Goal: Find specific page/section: Find specific page/section

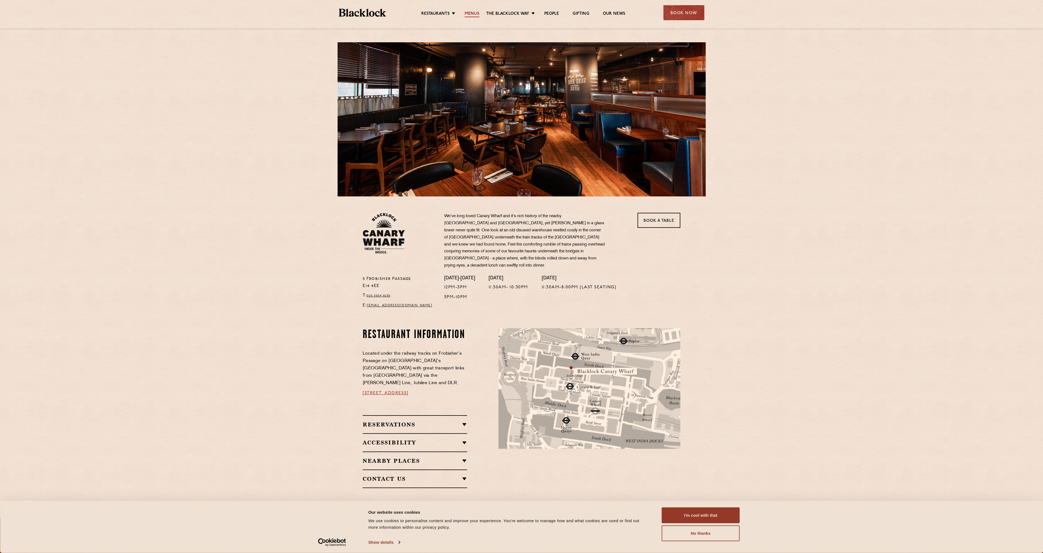
click at [474, 17] on link "Menus" at bounding box center [471, 14] width 15 height 6
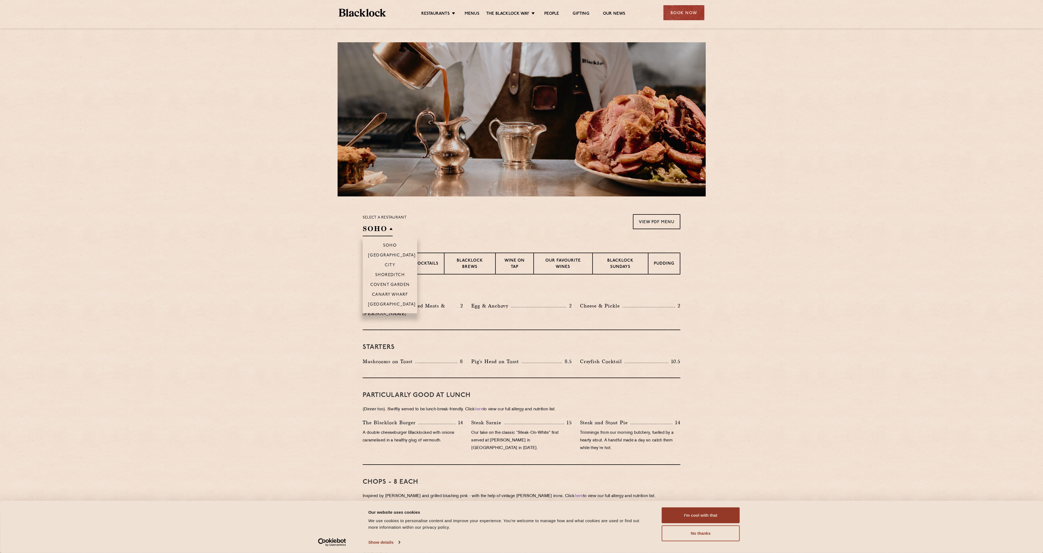
click at [381, 228] on h2 "SOHO" at bounding box center [378, 230] width 30 height 12
click at [390, 291] on li "Canary Wharf" at bounding box center [390, 294] width 55 height 10
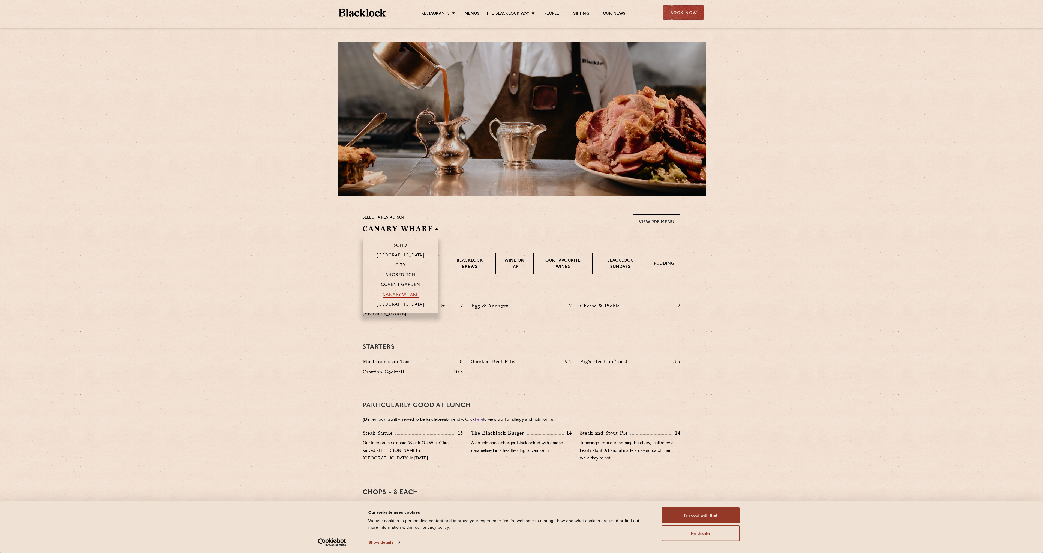
click at [396, 294] on p "Canary Wharf" at bounding box center [400, 294] width 36 height 5
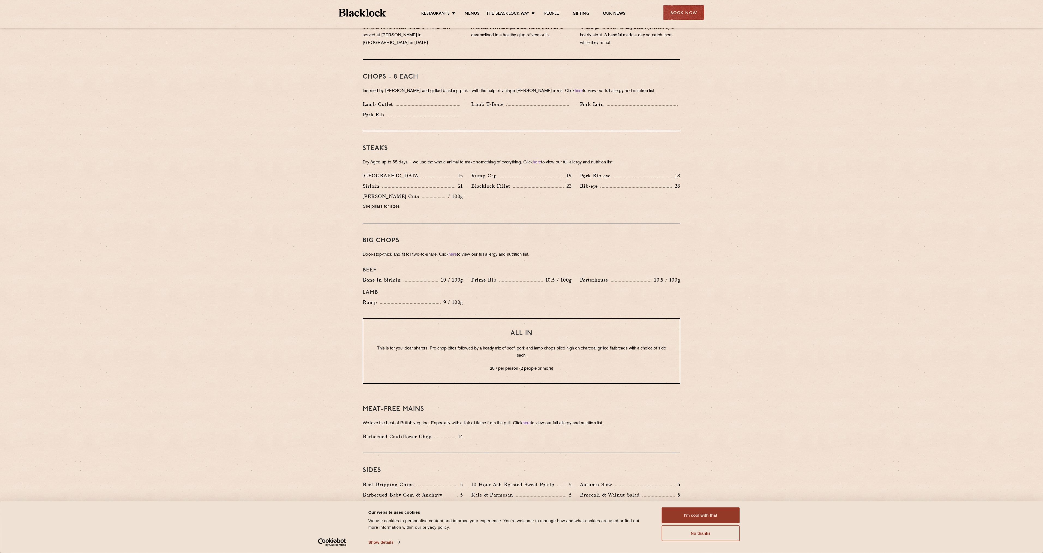
scroll to position [224, 0]
